Goal: Information Seeking & Learning: Learn about a topic

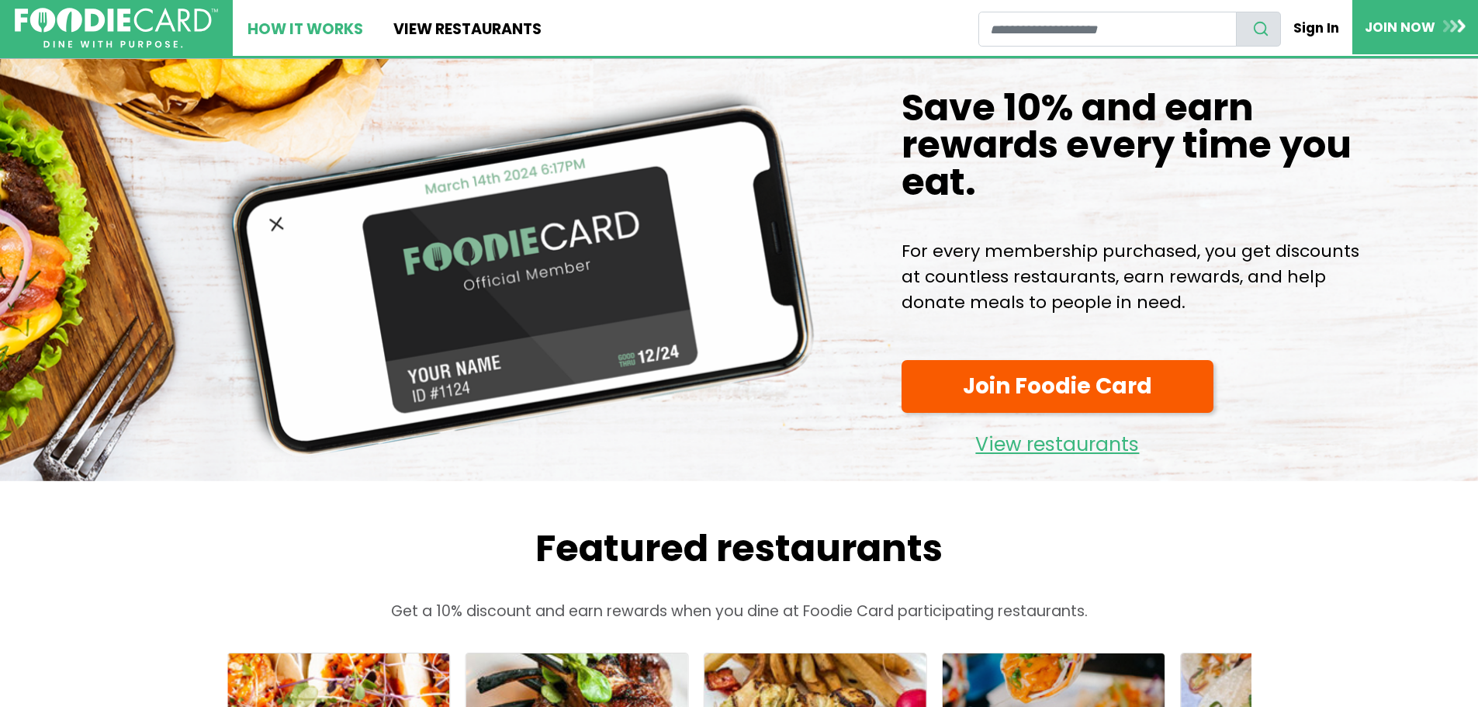
click at [293, 24] on link "How It Works" at bounding box center [305, 28] width 145 height 56
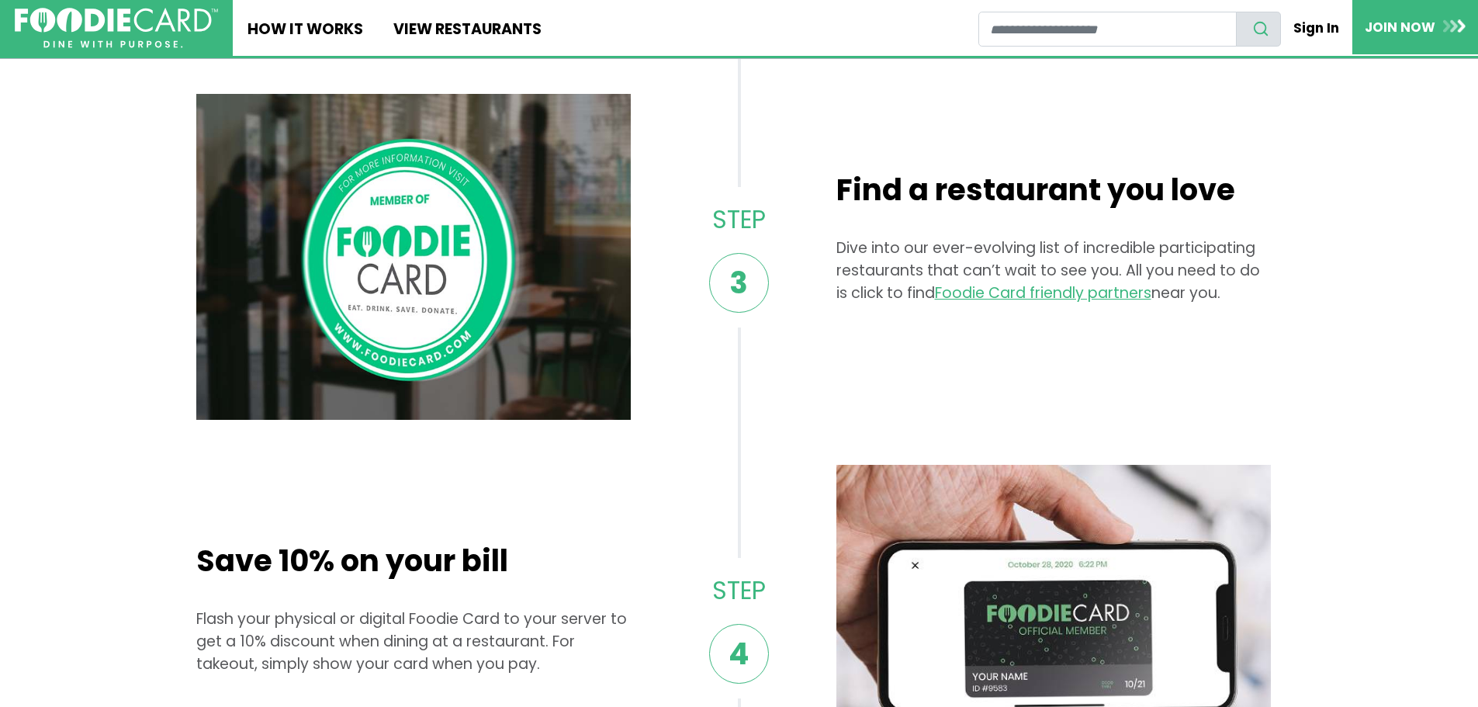
scroll to position [854, 0]
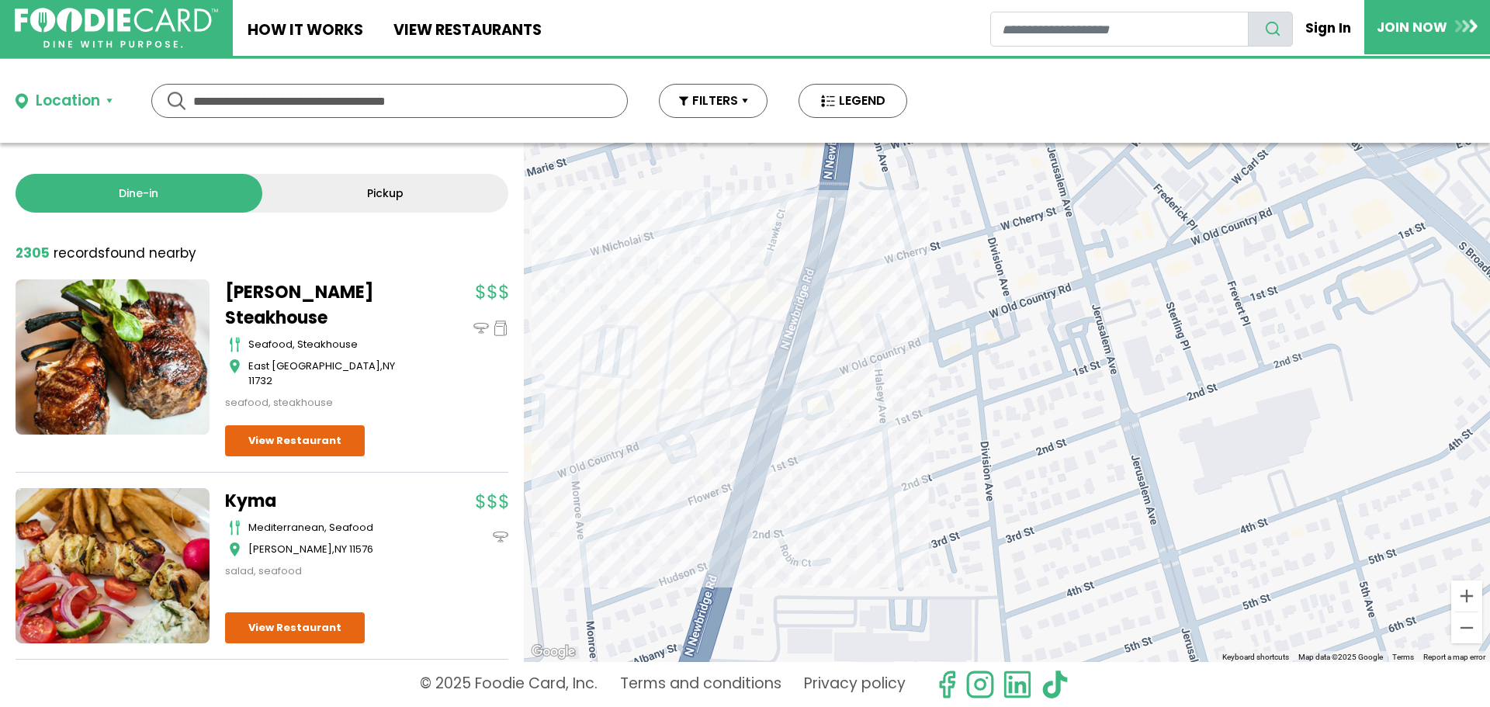
click at [602, 473] on div at bounding box center [1007, 402] width 966 height 519
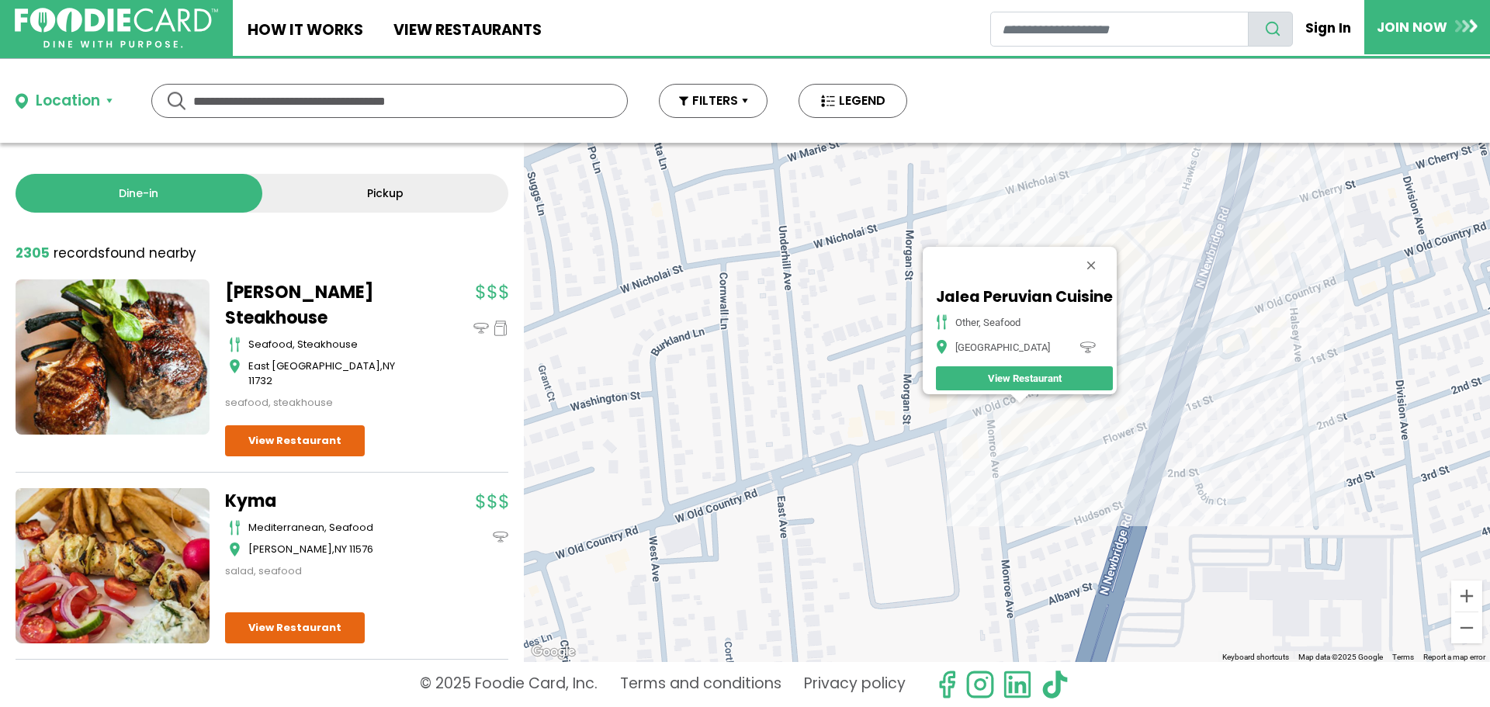
click at [1180, 367] on div "Jalea Peruvian Cuisine other, seafood Hicksville View Restaurant" at bounding box center [1007, 402] width 966 height 519
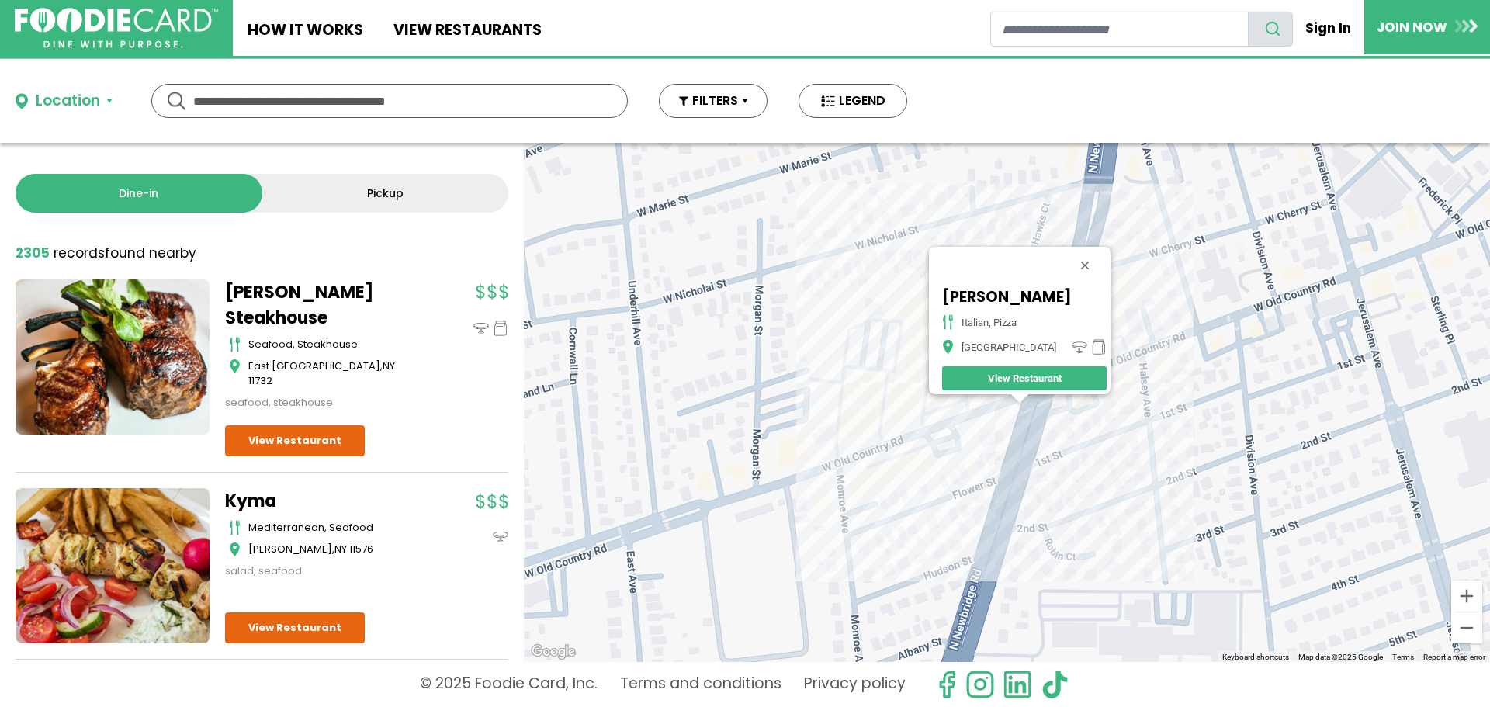
click at [1084, 401] on div "Alex Pizza italian, pizza Hicksville View Restaurant" at bounding box center [1007, 402] width 966 height 519
click at [1081, 404] on div "Alex Pizza italian, pizza Hicksville View Restaurant" at bounding box center [1007, 402] width 966 height 519
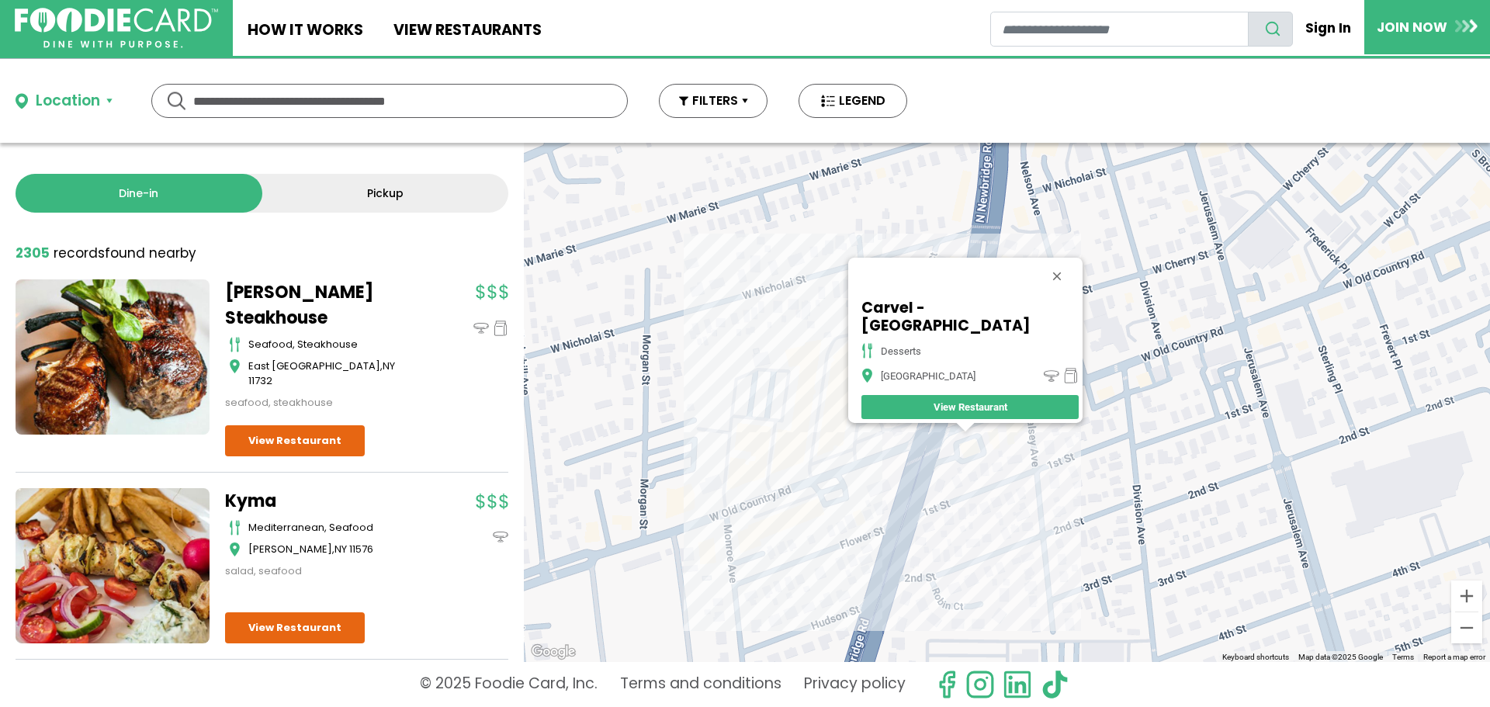
drag, startPoint x: 1259, startPoint y: 390, endPoint x: 1118, endPoint y: 460, distance: 157.2
click at [1118, 460] on div "Carvel - Hicksville desserts Hicksville View Restaurant" at bounding box center [1007, 402] width 966 height 519
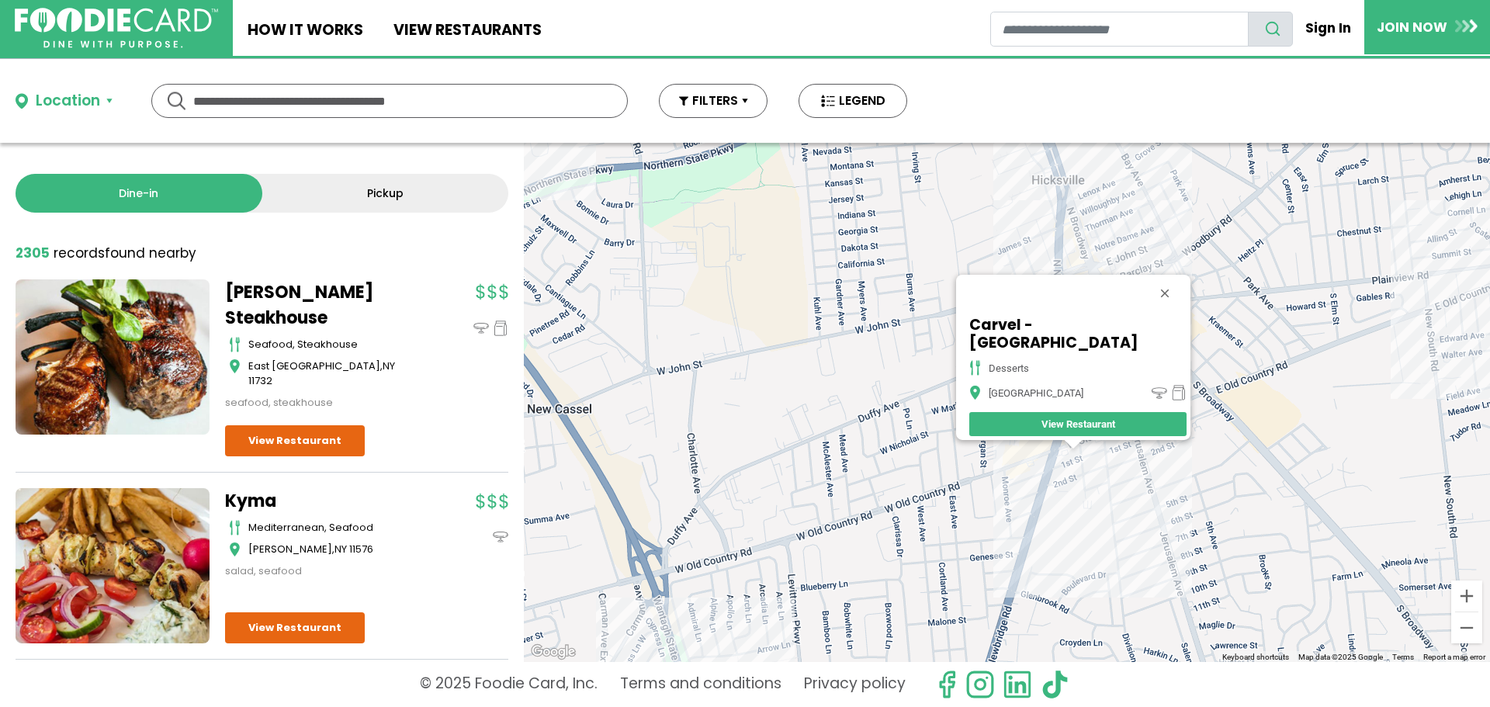
click at [1039, 203] on div "Carvel - Hicksville desserts Hicksville View Restaurant" at bounding box center [1007, 402] width 966 height 519
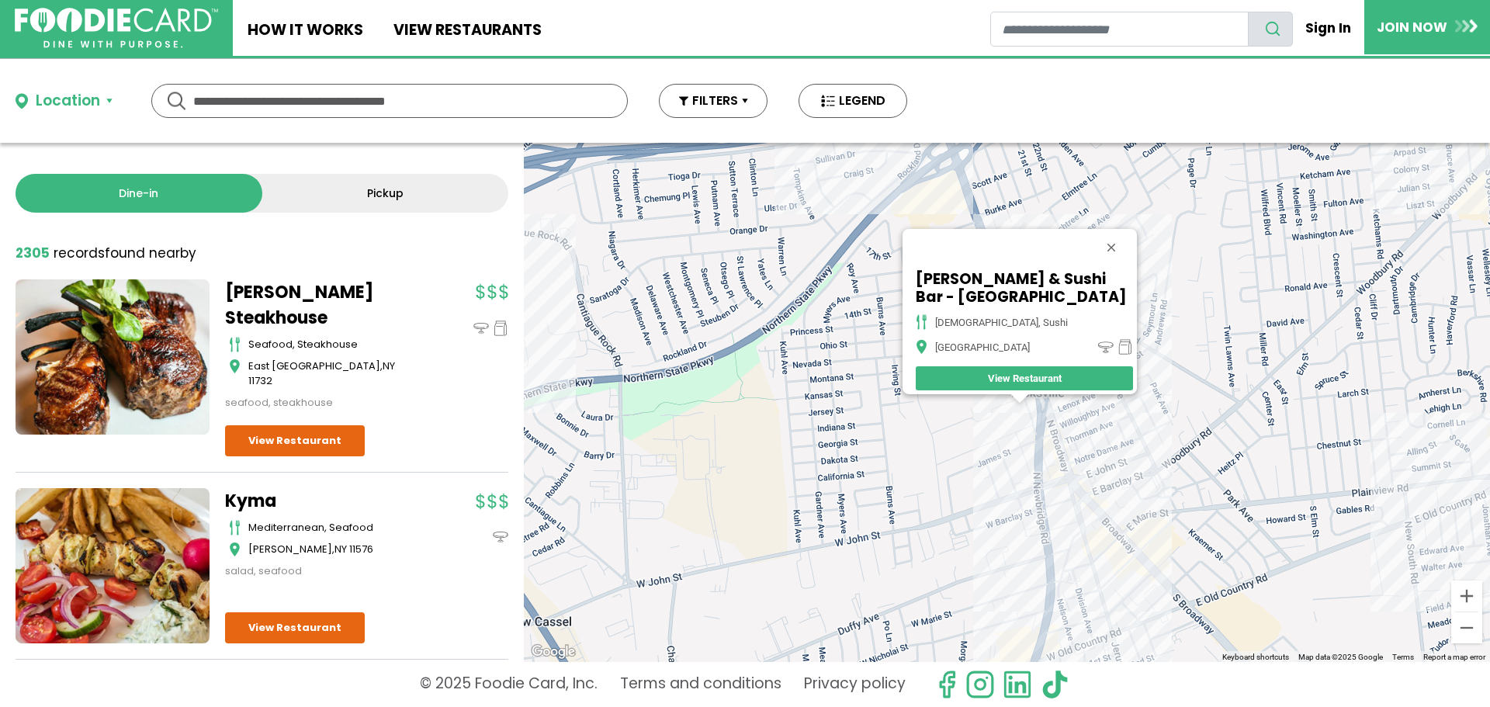
click at [1047, 514] on div "Kinya Ramen & Sushi Bar - Hicksville japanese, sushi Hicksville View Restaurant" at bounding box center [1007, 402] width 966 height 519
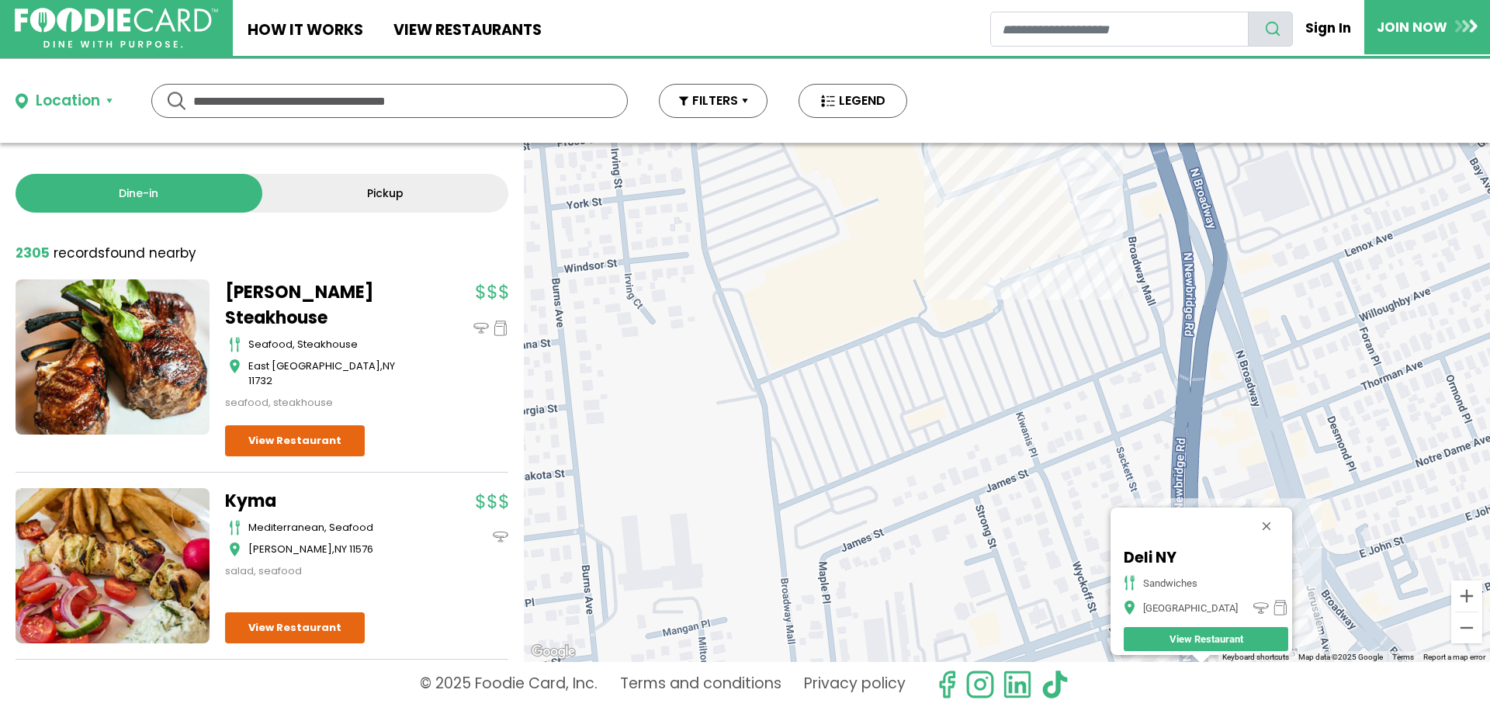
click at [1038, 254] on div "Deli NY Sandwiches Hicksville View Restaurant" at bounding box center [1007, 402] width 966 height 519
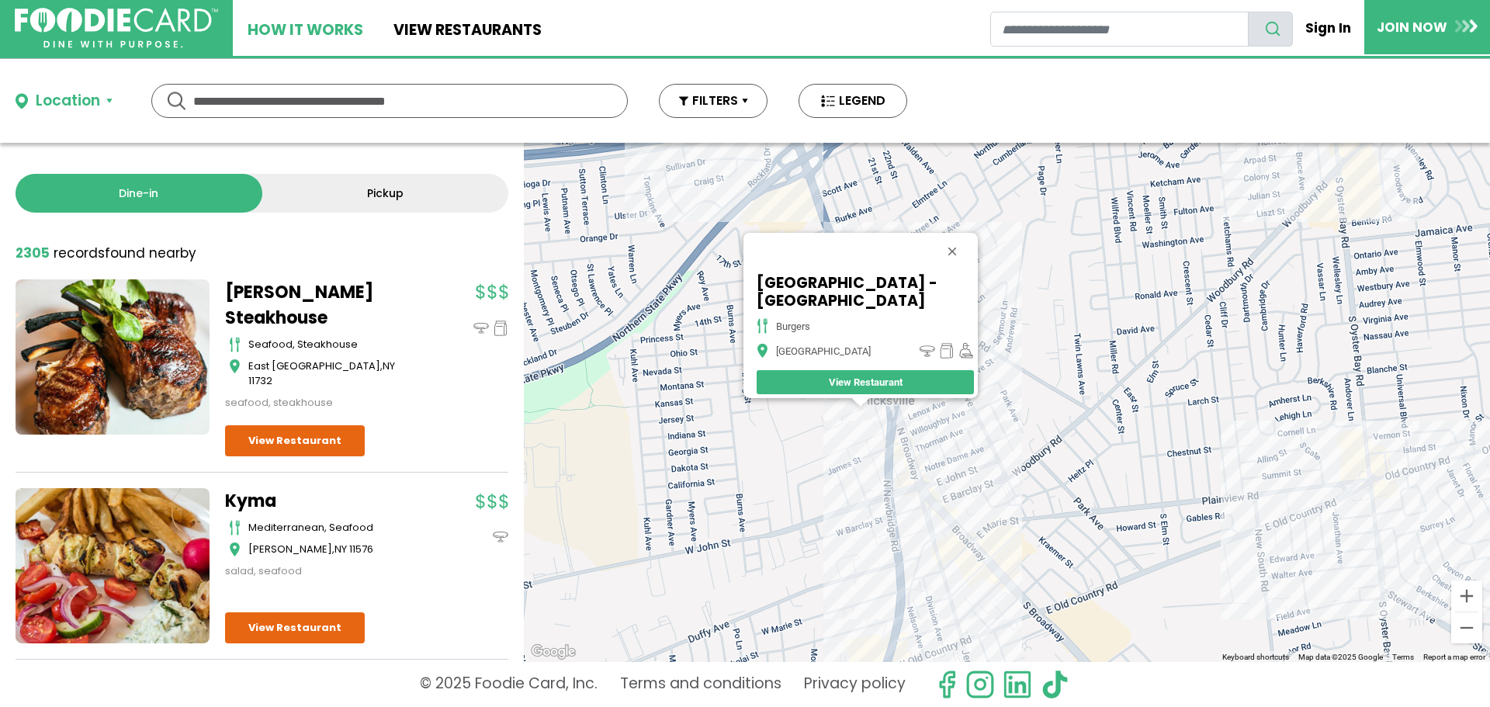
click at [338, 31] on link "How It Works" at bounding box center [305, 28] width 145 height 56
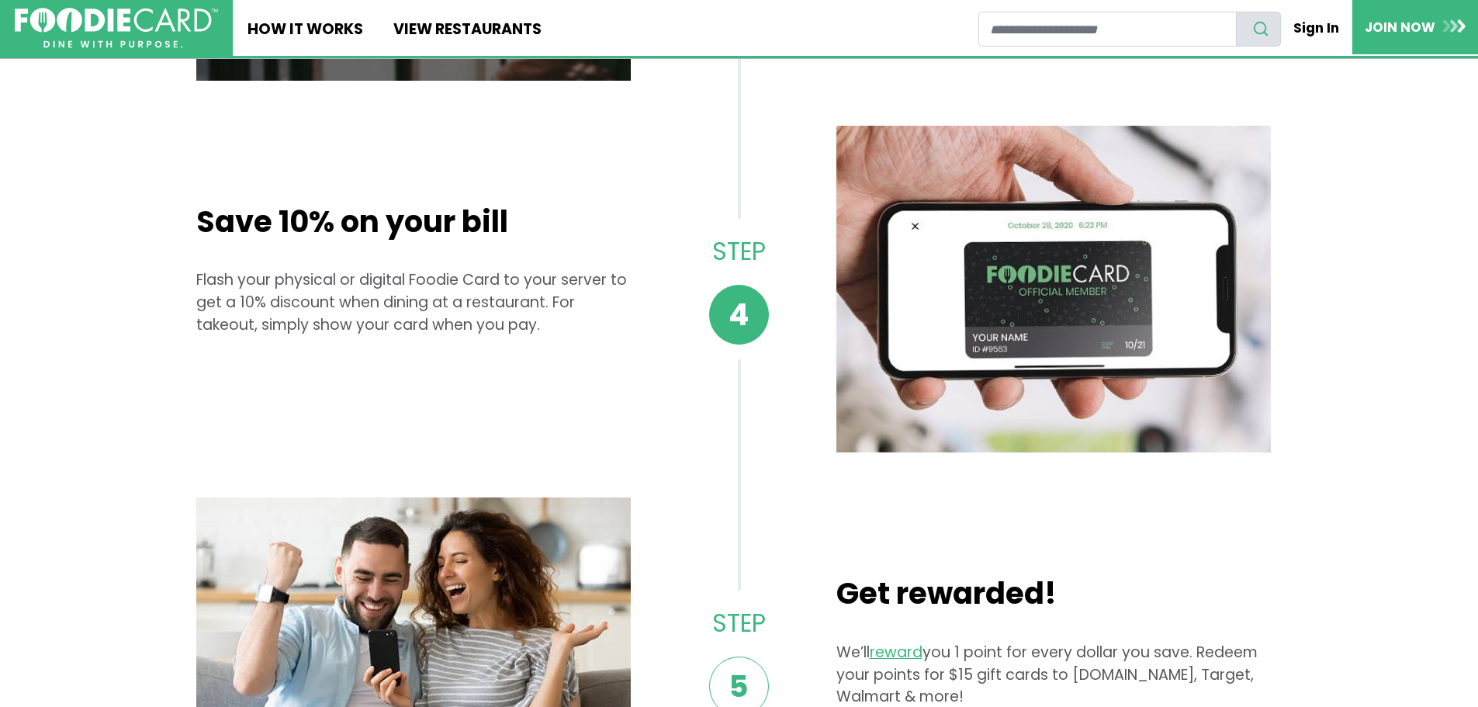
scroll to position [1009, 0]
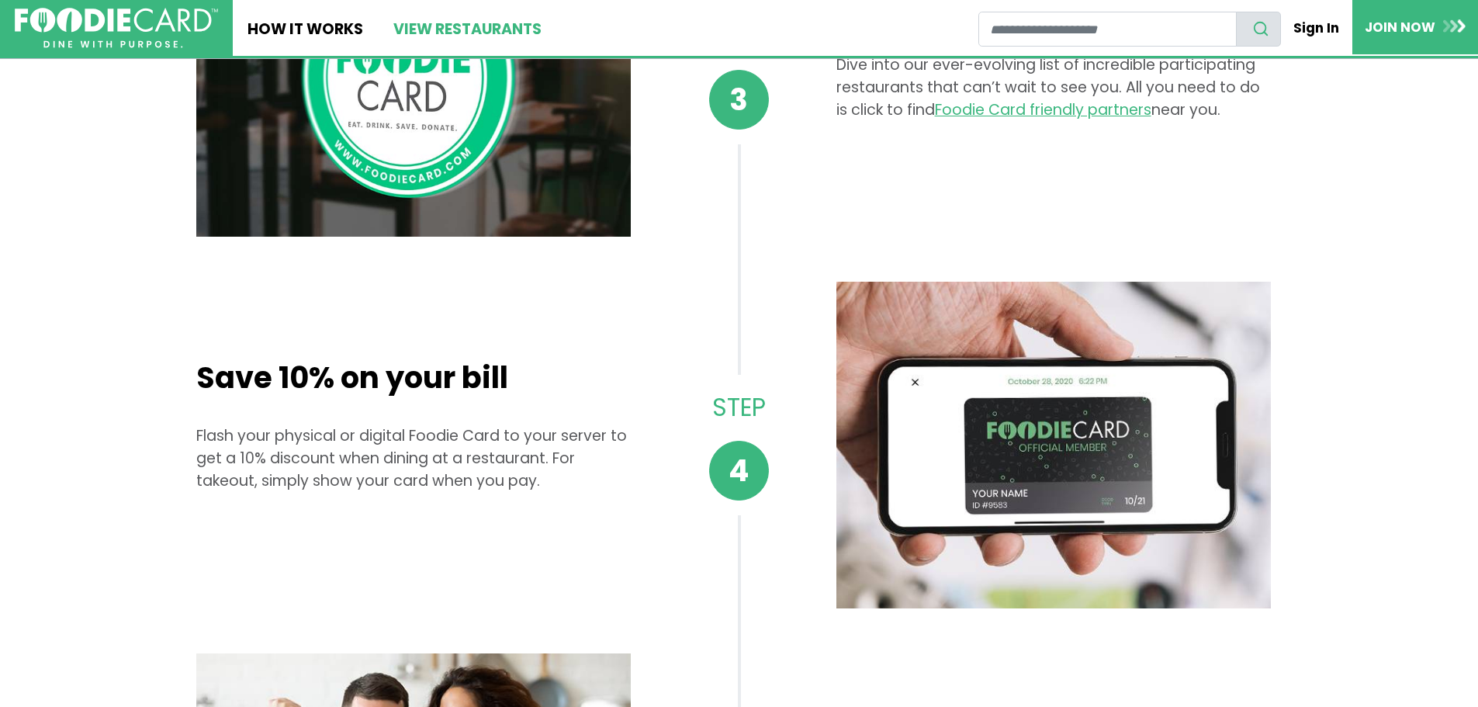
click at [448, 29] on link "View restaurants" at bounding box center [467, 28] width 178 height 56
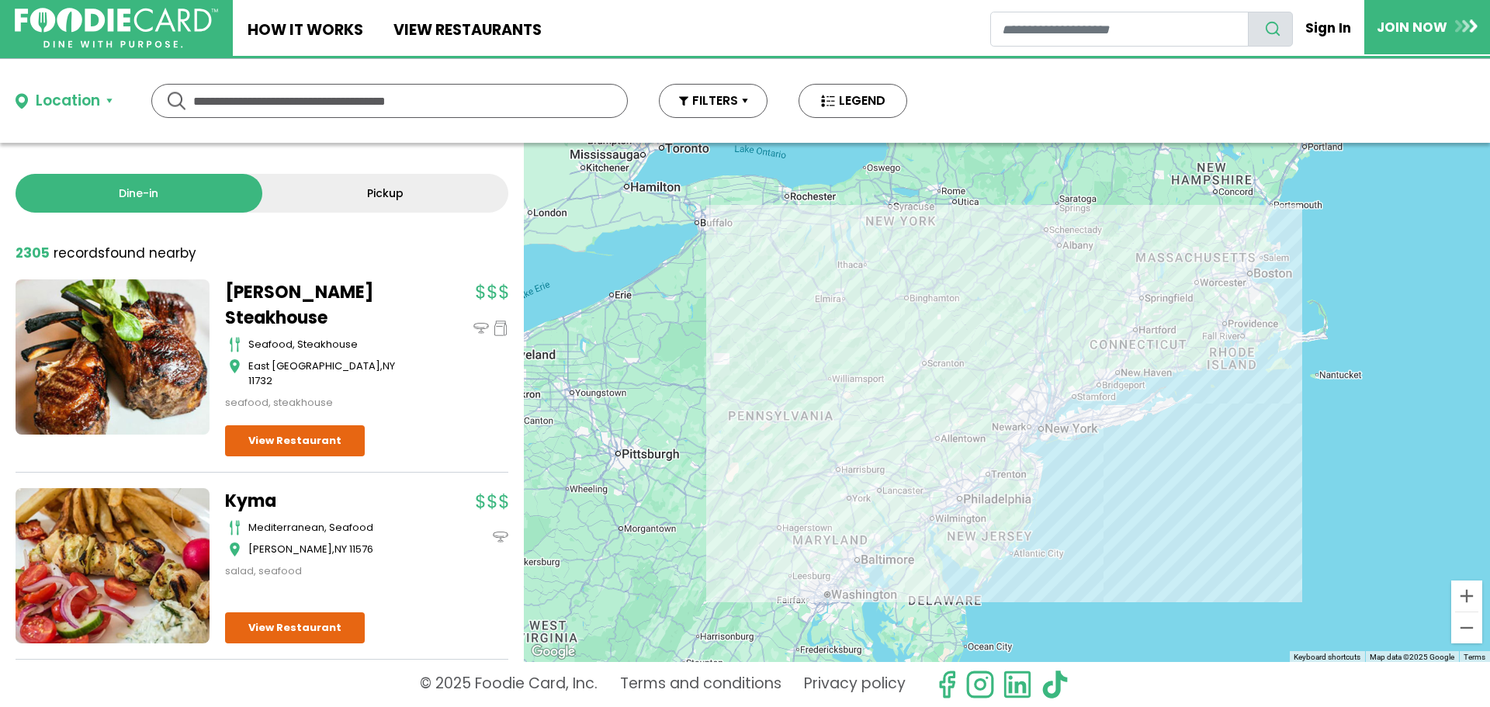
click at [375, 189] on link "Pickup" at bounding box center [385, 193] width 247 height 39
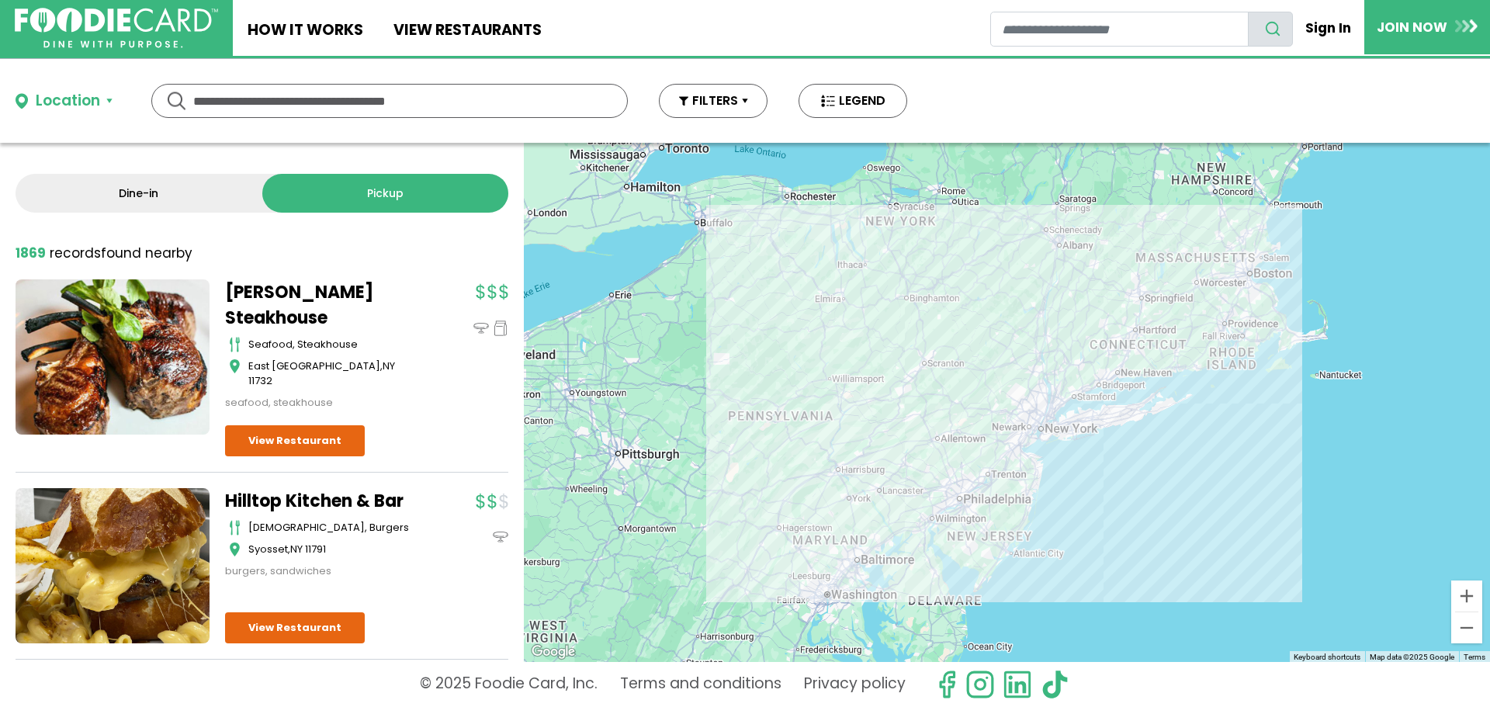
click at [153, 195] on link "Dine-in" at bounding box center [139, 193] width 247 height 39
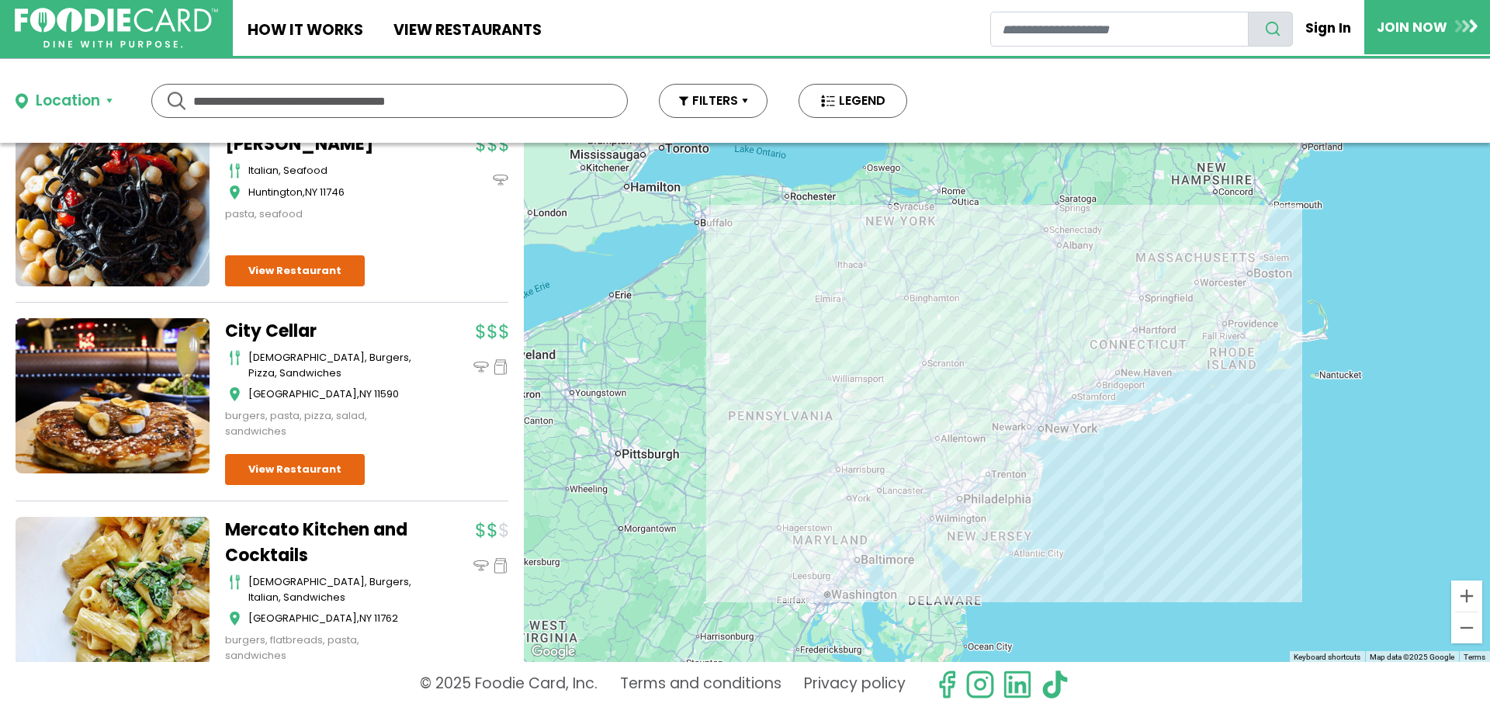
scroll to position [3259, 0]
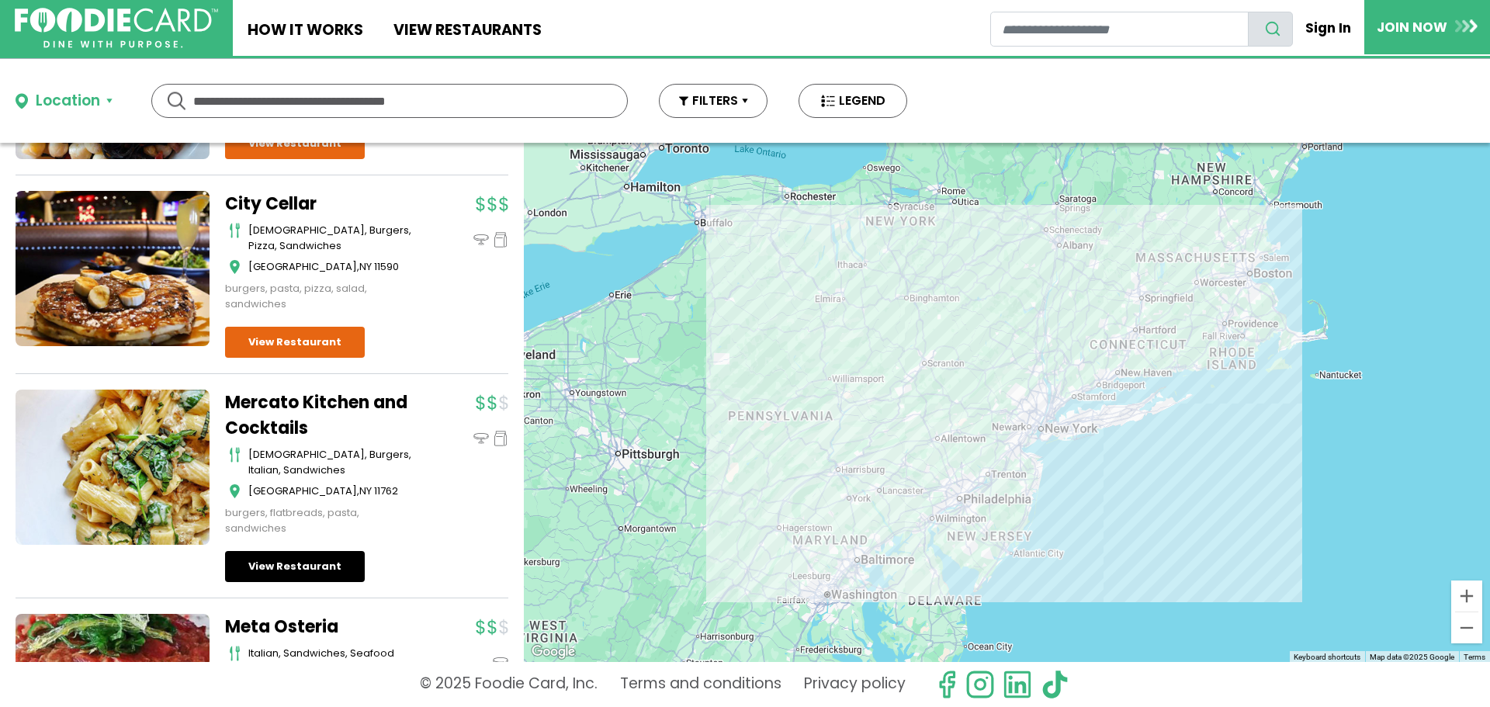
click at [295, 579] on link "View Restaurant" at bounding box center [295, 566] width 140 height 31
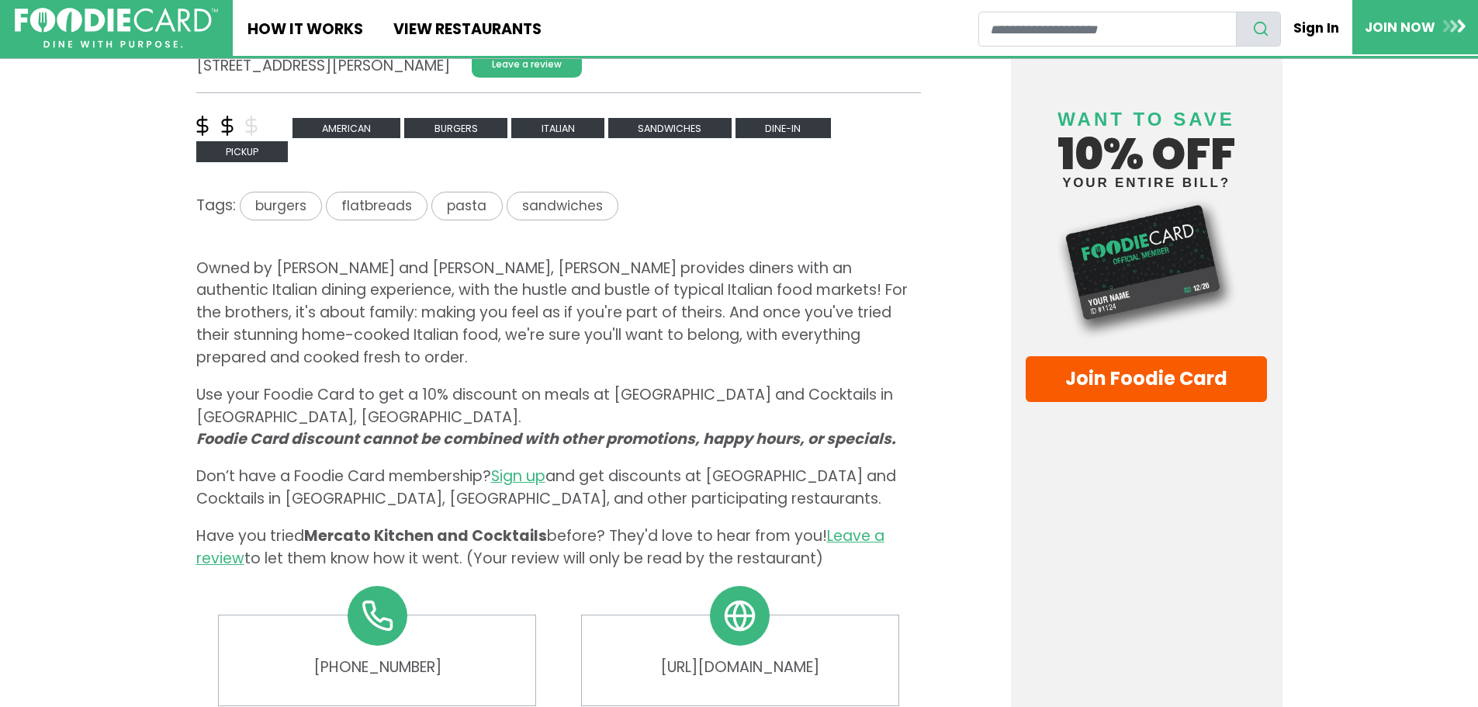
scroll to position [543, 0]
